Goal: Information Seeking & Learning: Check status

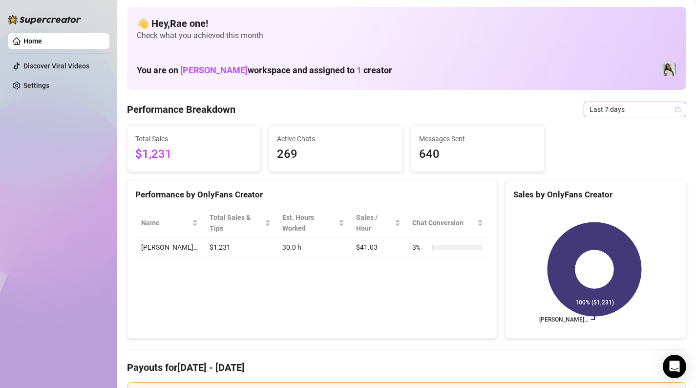
click at [646, 115] on span "Last 7 days" at bounding box center [634, 109] width 91 height 15
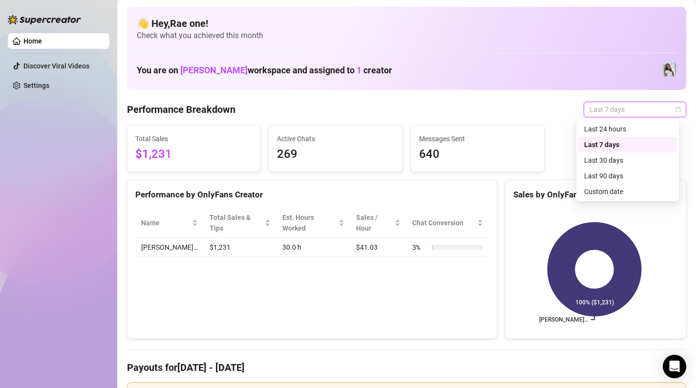
click at [675, 110] on icon "calendar" at bounding box center [678, 109] width 6 height 6
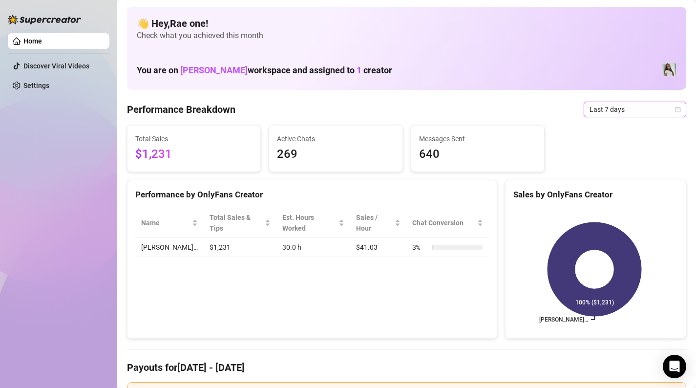
click at [675, 110] on icon "calendar" at bounding box center [678, 109] width 6 height 6
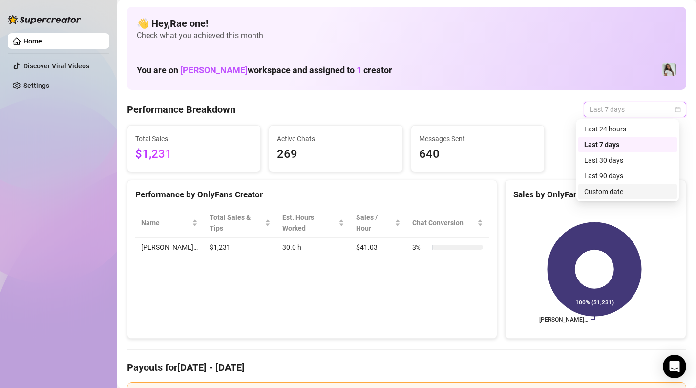
click at [621, 190] on div "Custom date" at bounding box center [627, 191] width 87 height 11
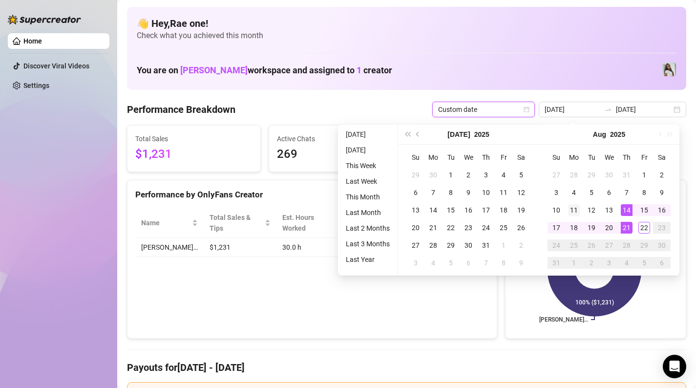
type input "[DATE]"
click at [574, 207] on div "11" at bounding box center [574, 210] width 12 height 12
type input "[DATE]"
click at [644, 224] on div "22" at bounding box center [644, 228] width 12 height 12
type input "[DATE]"
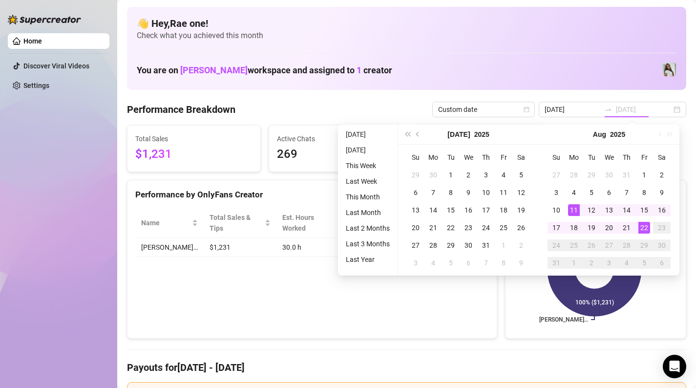
type input "[DATE]"
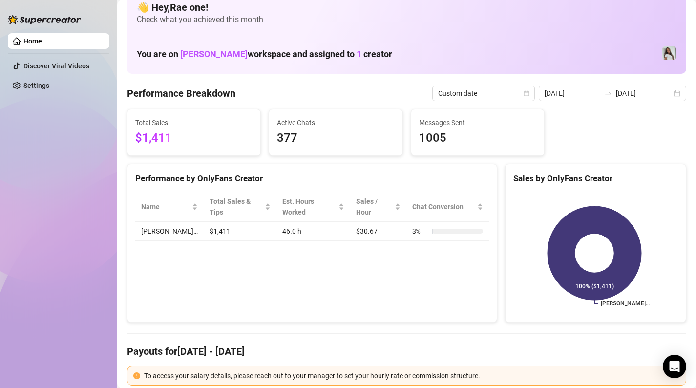
scroll to position [14, 0]
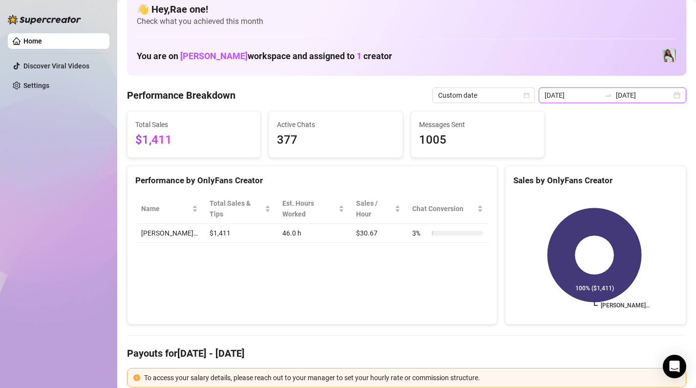
click at [591, 95] on input "[DATE]" at bounding box center [572, 95] width 56 height 11
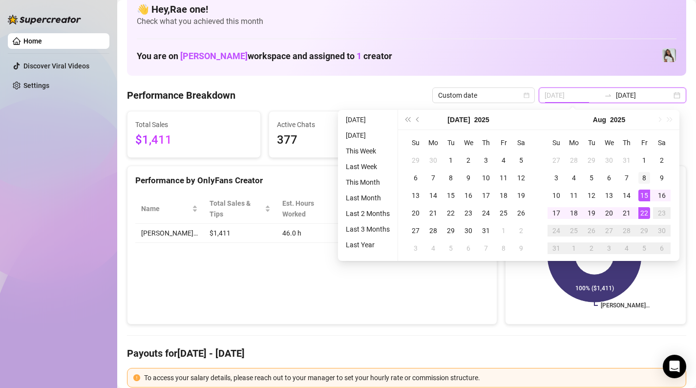
type input "[DATE]"
click at [644, 181] on div "8" at bounding box center [644, 178] width 12 height 12
type input "[DATE]"
click at [644, 207] on div "22" at bounding box center [644, 213] width 12 height 12
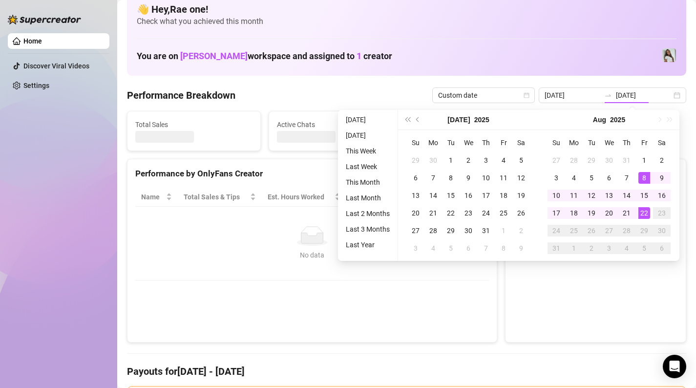
type input "[DATE]"
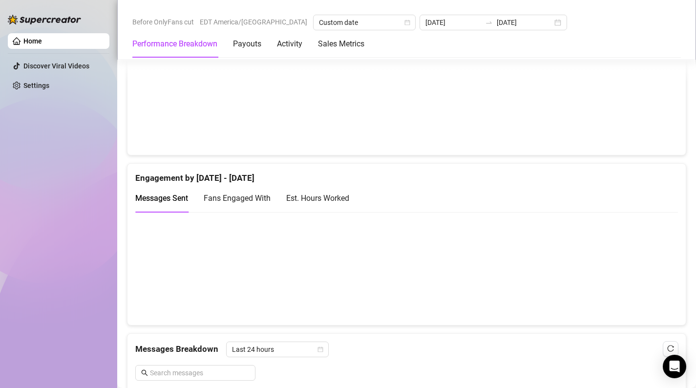
scroll to position [536, 0]
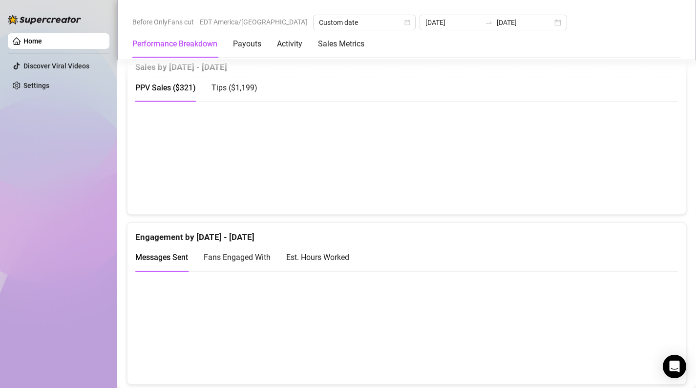
click at [238, 87] on span "Tips ( $1,199 )" at bounding box center [234, 87] width 46 height 9
click at [181, 86] on span "PPV Sales ( $321 )" at bounding box center [165, 87] width 61 height 9
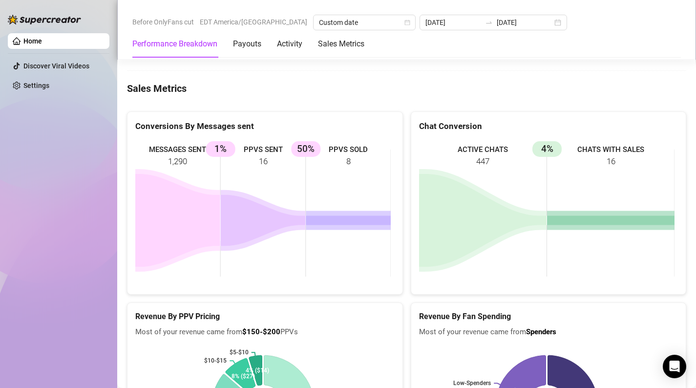
scroll to position [1407, 0]
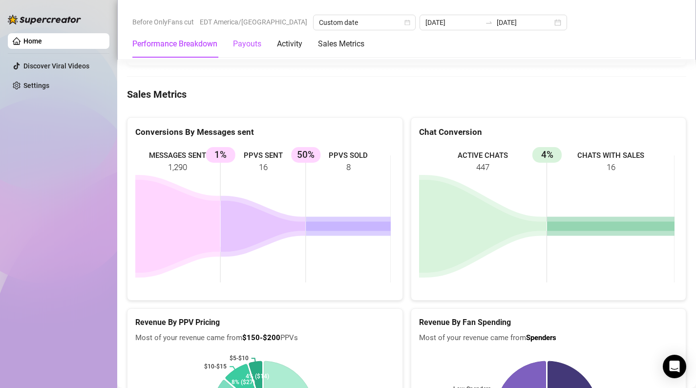
click at [238, 44] on div "Payouts" at bounding box center [247, 44] width 28 height 12
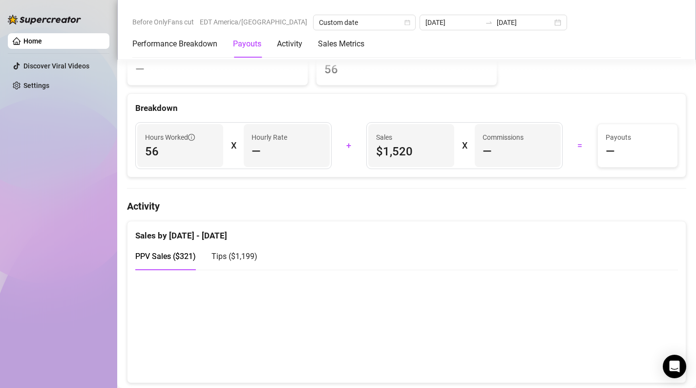
scroll to position [296, 0]
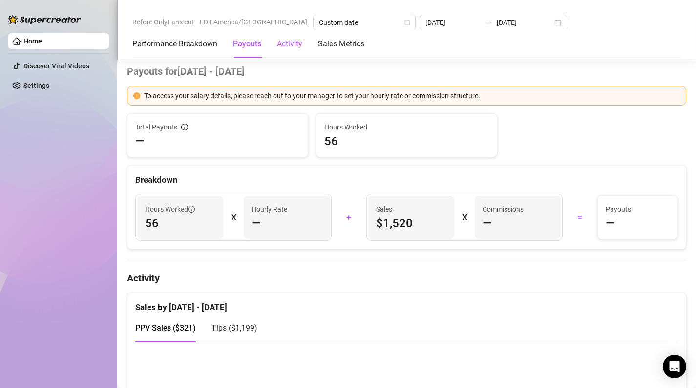
click at [291, 44] on div "Activity" at bounding box center [289, 44] width 25 height 12
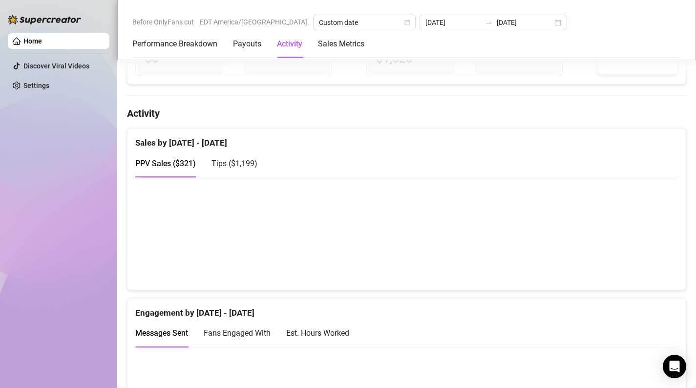
scroll to position [502, 0]
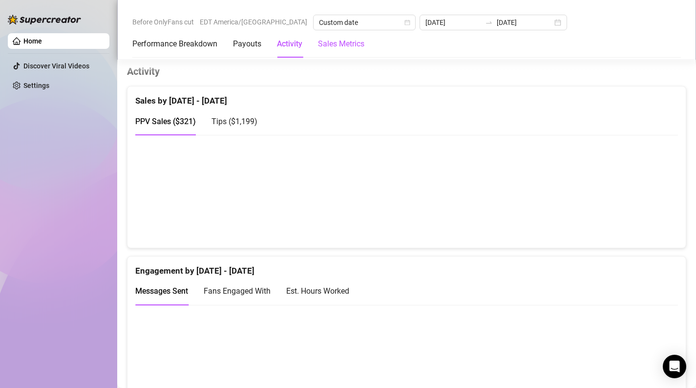
click at [322, 47] on Metrics "Sales Metrics" at bounding box center [341, 44] width 46 height 12
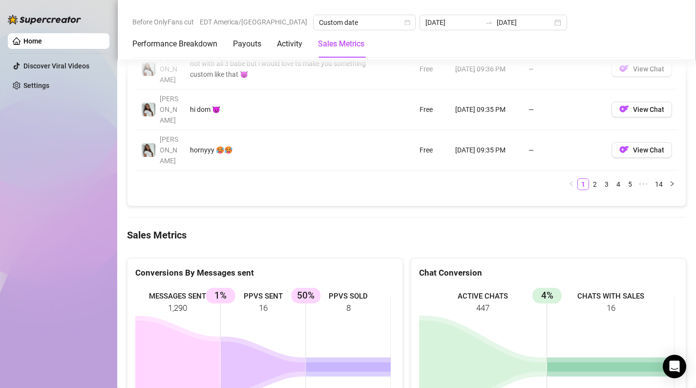
scroll to position [1270, 0]
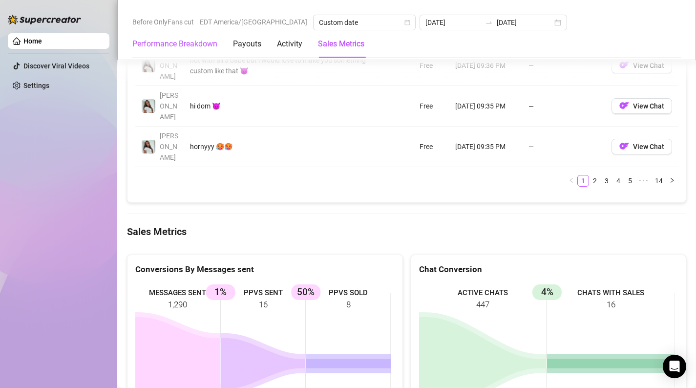
click at [197, 46] on Breakdown "Performance Breakdown" at bounding box center [174, 44] width 85 height 12
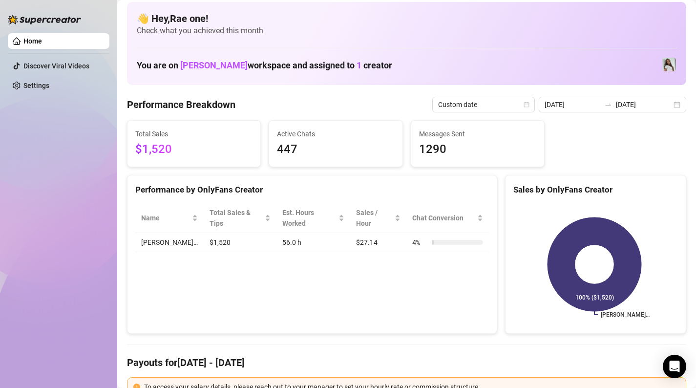
scroll to position [0, 0]
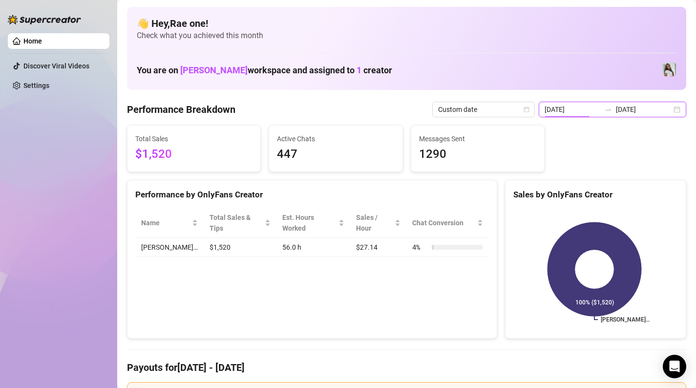
click at [580, 111] on input "[DATE]" at bounding box center [572, 109] width 56 height 11
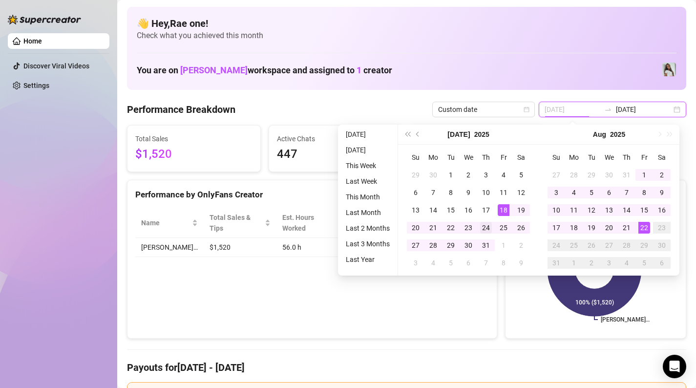
type input "[DATE]"
click at [483, 224] on div "24" at bounding box center [486, 228] width 12 height 12
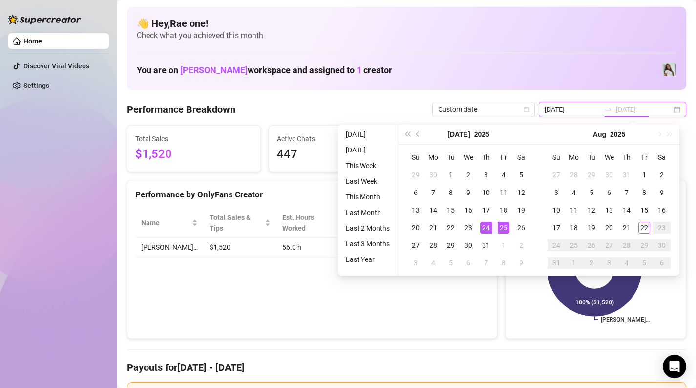
type input "[DATE]"
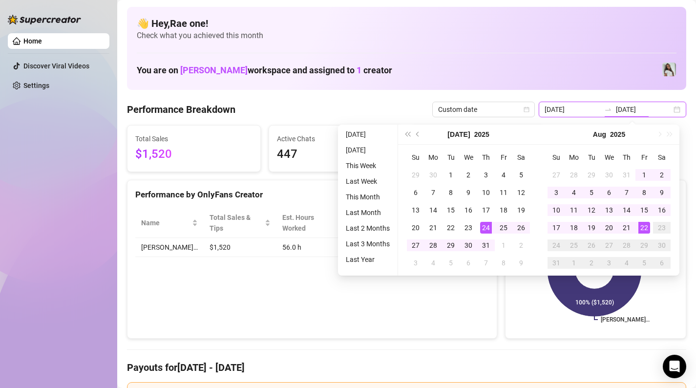
click at [577, 106] on input "[DATE]" at bounding box center [572, 109] width 56 height 11
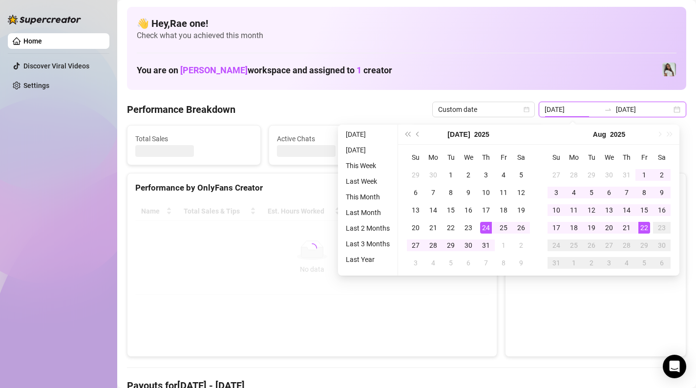
type input "[DATE]"
click at [504, 223] on div "25" at bounding box center [503, 228] width 12 height 12
type input "[DATE]"
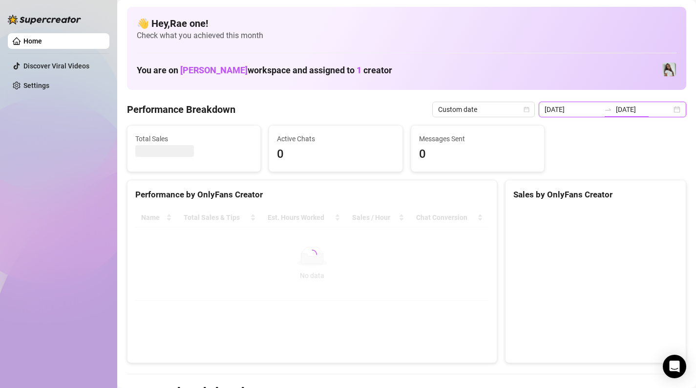
click at [639, 107] on input "[DATE]" at bounding box center [644, 109] width 56 height 11
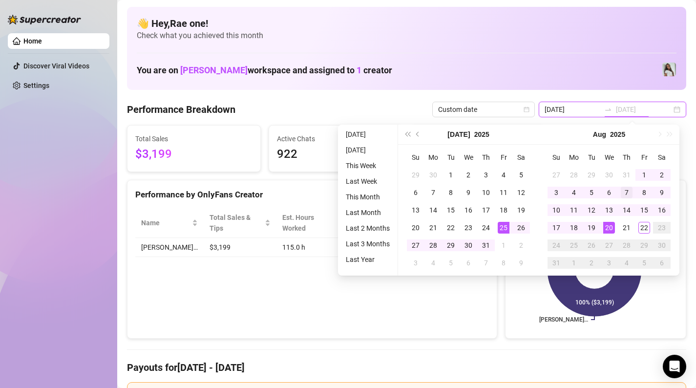
type input "[DATE]"
click at [627, 191] on div "7" at bounding box center [626, 192] width 12 height 12
type input "[DATE]"
click at [641, 321] on rect at bounding box center [594, 269] width 162 height 122
type input "[DATE]"
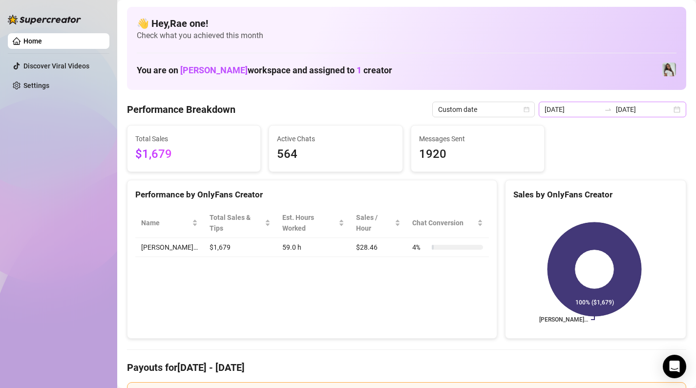
click at [582, 115] on div "[DATE] [DATE]" at bounding box center [611, 110] width 147 height 16
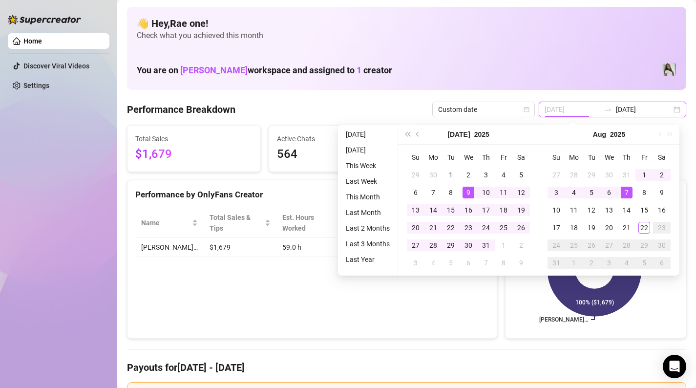
type input "[DATE]"
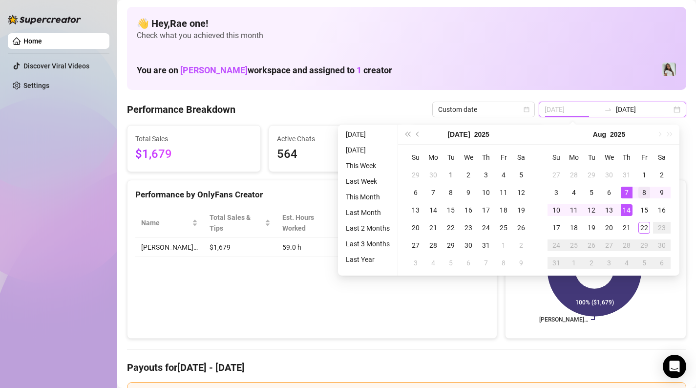
type input "[DATE]"
click at [648, 192] on div "8" at bounding box center [644, 192] width 12 height 12
type input "[DATE]"
click at [637, 227] on td "22" at bounding box center [644, 228] width 18 height 18
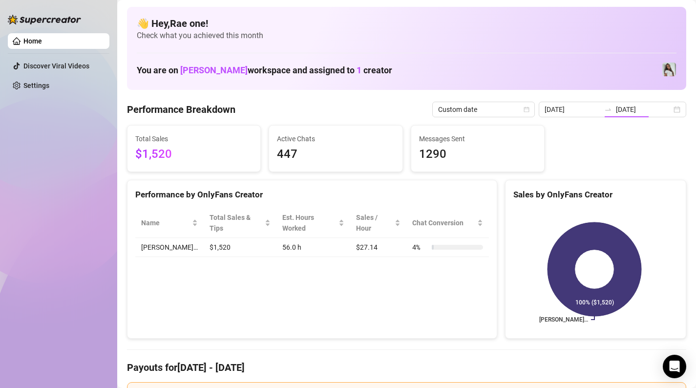
type input "[DATE]"
